Goal: Check status: Check status

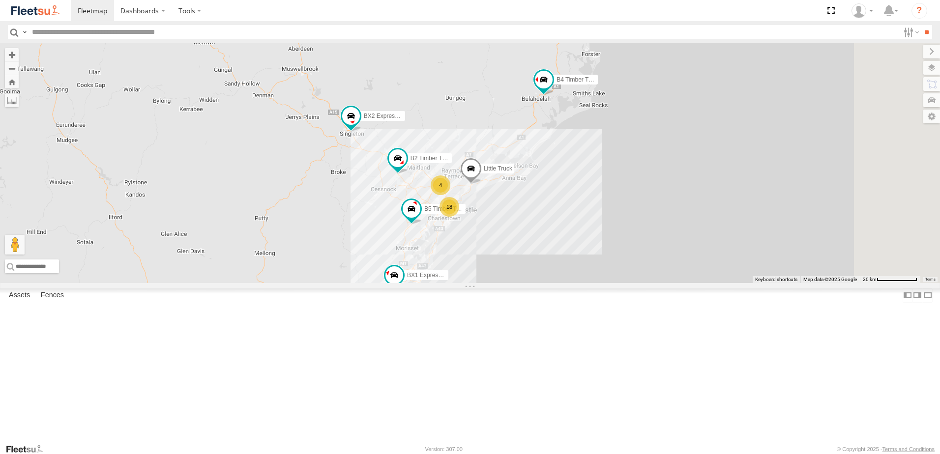
drag, startPoint x: 620, startPoint y: 234, endPoint x: 596, endPoint y: 268, distance: 42.0
click at [596, 268] on div "B4 Timber Truck BX1 Express Ute 18 B2 Timber Truck B5 Timber Truck BX2 Express …" at bounding box center [470, 163] width 940 height 240
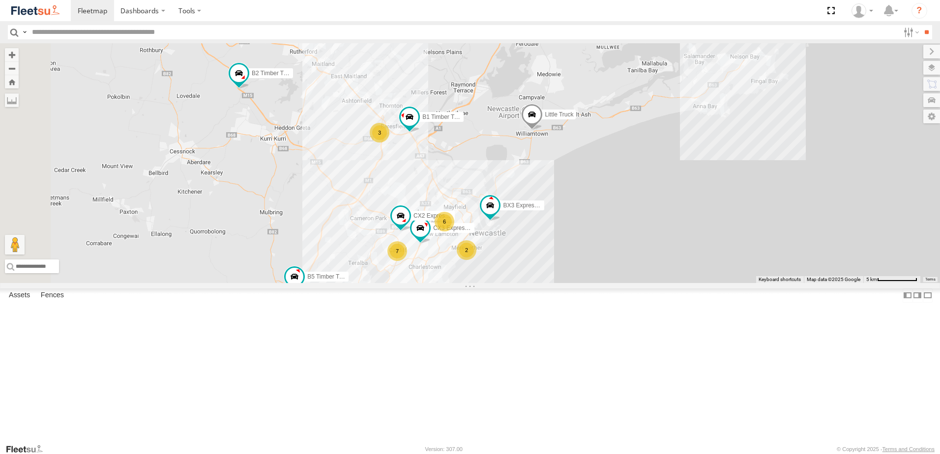
drag, startPoint x: 587, startPoint y: 280, endPoint x: 586, endPoint y: 256, distance: 24.1
click at [586, 257] on div "B4 Timber Truck BX1 Express Ute B2 Timber Truck B5 Timber Truck BX2 Express Ute…" at bounding box center [470, 163] width 940 height 240
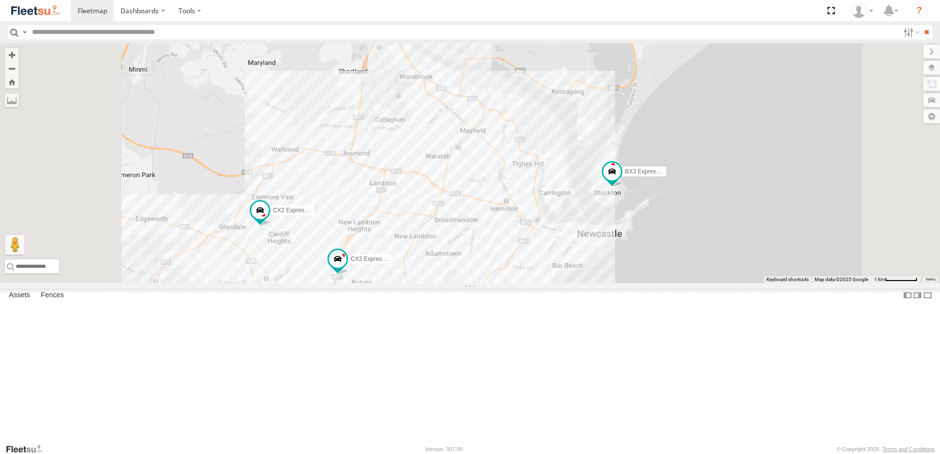
drag, startPoint x: 567, startPoint y: 313, endPoint x: 594, endPoint y: 252, distance: 67.0
click at [594, 252] on div "B4 Timber Truck BX1 Express Ute B2 Timber Truck B5 Timber Truck BX2 Express Ute…" at bounding box center [470, 163] width 940 height 240
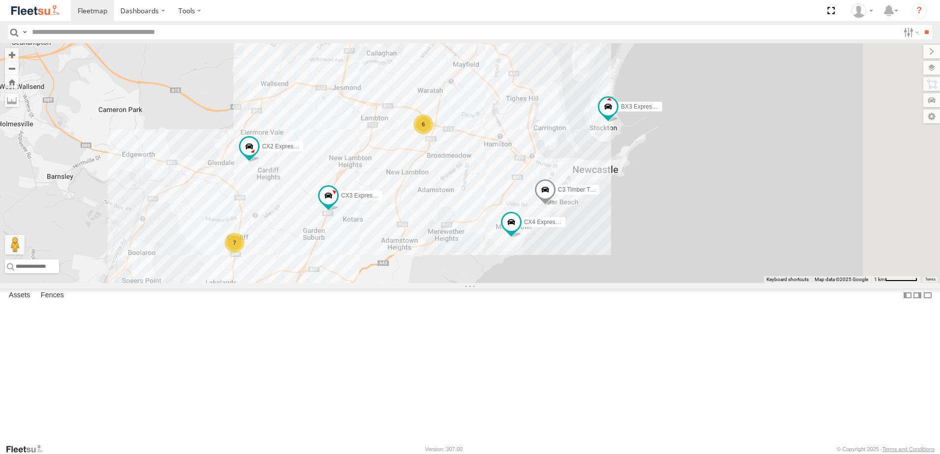
drag, startPoint x: 605, startPoint y: 308, endPoint x: 590, endPoint y: 253, distance: 57.6
click at [590, 253] on div "B4 Timber Truck BX1 Express Ute B2 Timber Truck B5 Timber Truck BX2 Express Ute…" at bounding box center [470, 163] width 940 height 240
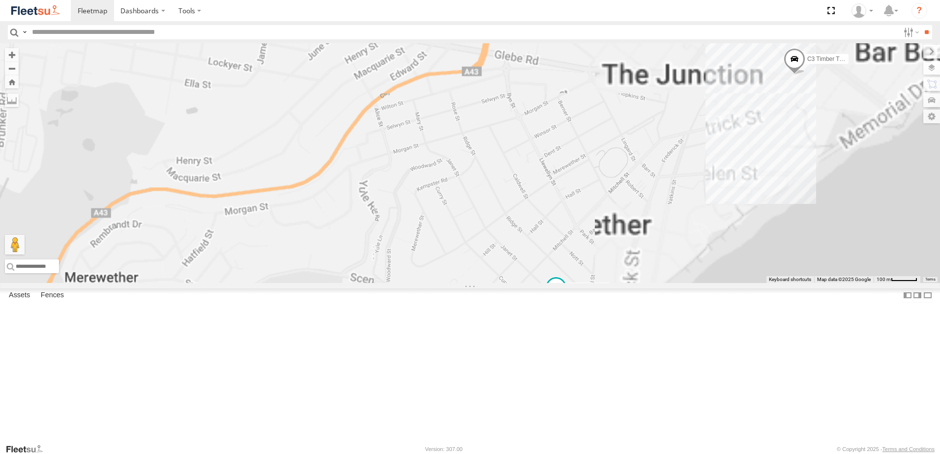
drag, startPoint x: 638, startPoint y: 349, endPoint x: 586, endPoint y: 258, distance: 104.7
click at [586, 258] on div "B4 Timber Truck BX1 Express Ute B2 Timber Truck B5 Timber Truck BX2 Express Ute…" at bounding box center [470, 163] width 940 height 240
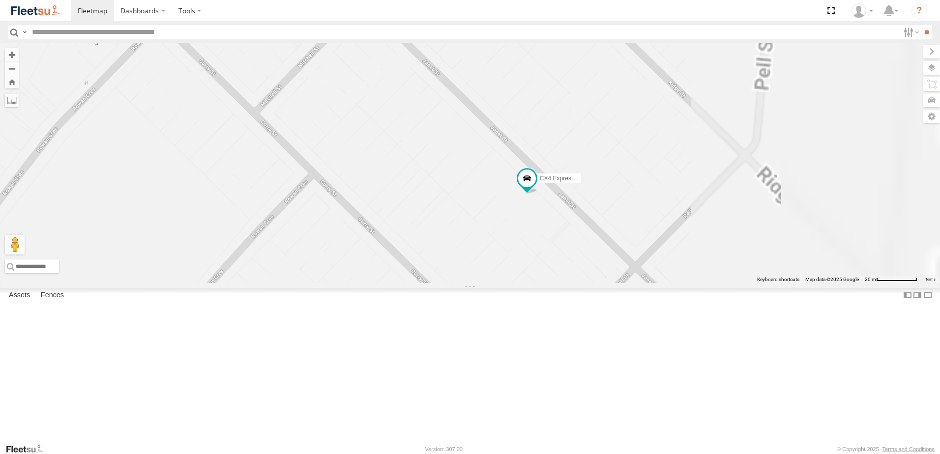
drag, startPoint x: 618, startPoint y: 275, endPoint x: 534, endPoint y: 237, distance: 92.7
click at [534, 237] on div "B4 Timber Truck BX1 Express Ute B2 Timber Truck B5 Timber Truck BX2 Express Ute…" at bounding box center [470, 163] width 940 height 240
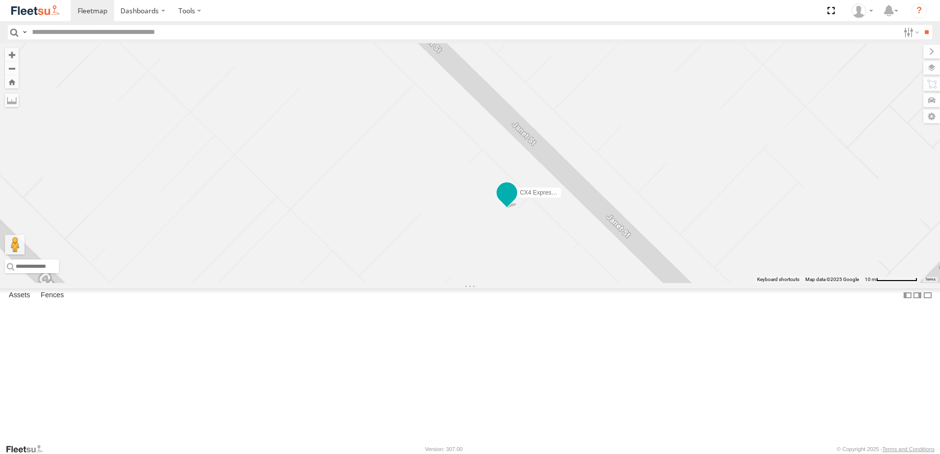
drag, startPoint x: 670, startPoint y: 277, endPoint x: 630, endPoint y: 263, distance: 42.1
click at [561, 198] on label "CX4 Express Ute" at bounding box center [536, 193] width 49 height 10
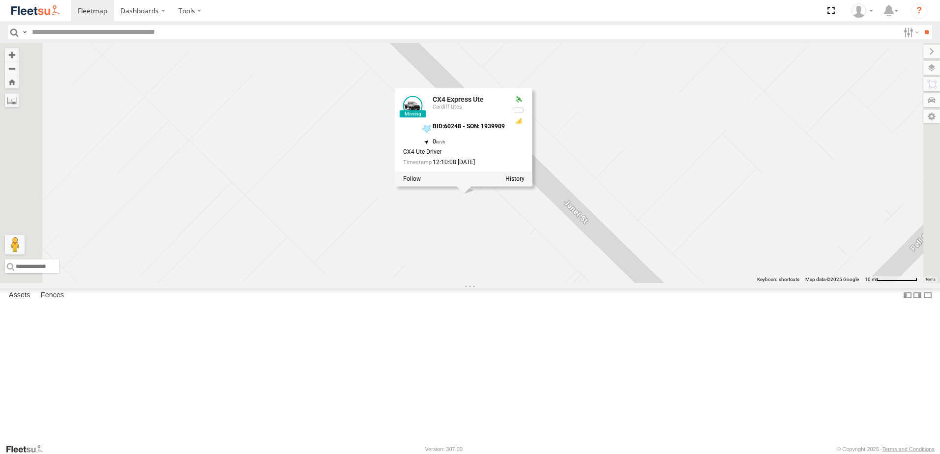
click at [709, 268] on div "B4 Timber Truck BX1 Express Ute B2 Timber Truck B5 Timber Truck BX2 Express Ute…" at bounding box center [470, 163] width 940 height 240
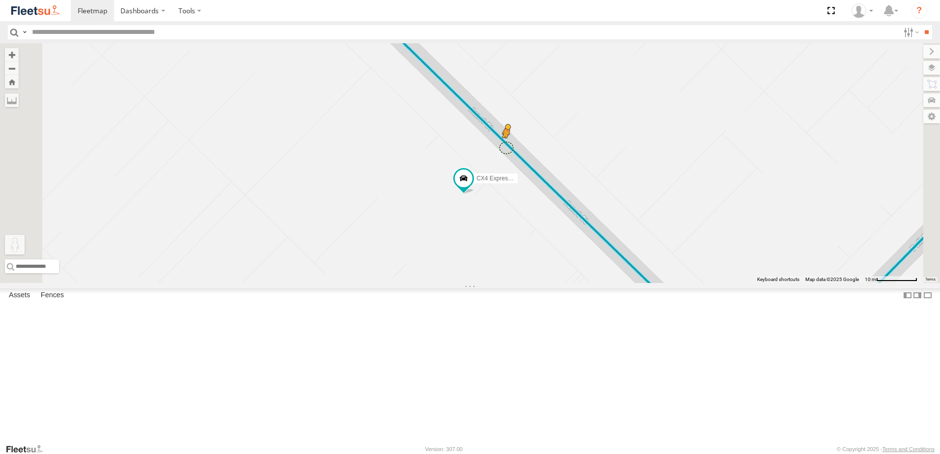
drag, startPoint x: 259, startPoint y: 407, endPoint x: 634, endPoint y: 228, distance: 415.9
click at [634, 228] on div "B4 Timber Truck BX1 Express Ute B2 Timber Truck B5 Timber Truck BX2 Express Ute…" at bounding box center [470, 163] width 940 height 240
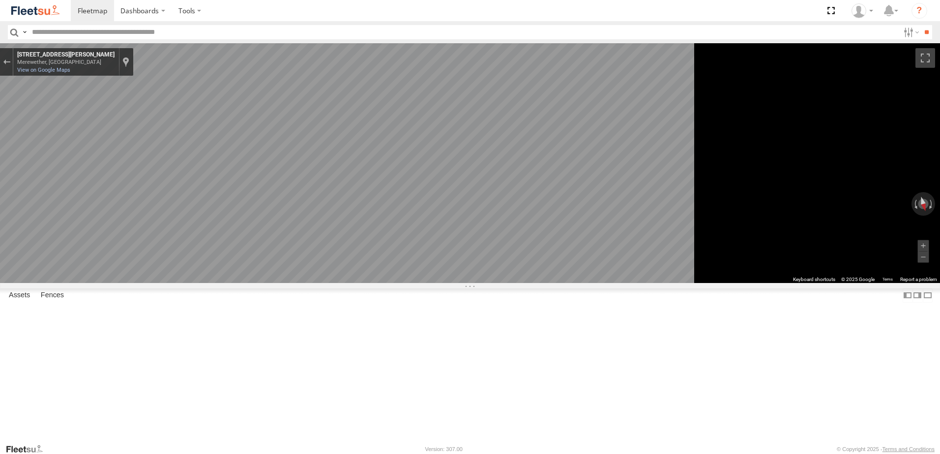
click at [223, 335] on main "← Move left → Move right ↑ Move up ↓ Move down + Zoom in - Zoom out Home Jump l…" at bounding box center [470, 243] width 940 height 400
click at [13, 67] on button "Exit the Street View" at bounding box center [6, 62] width 13 height 13
